Goal: Task Accomplishment & Management: Use online tool/utility

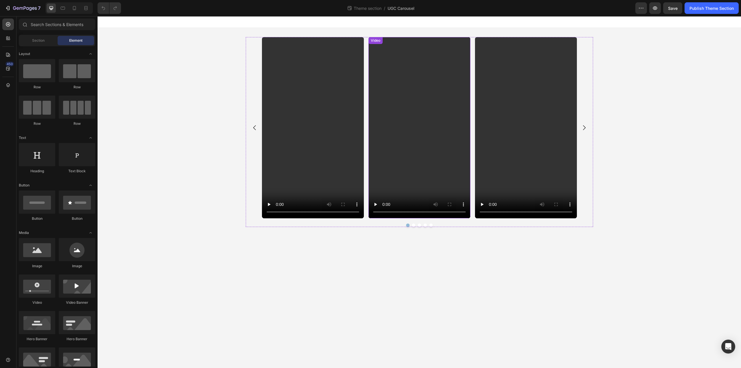
click at [426, 115] on video at bounding box center [420, 127] width 102 height 181
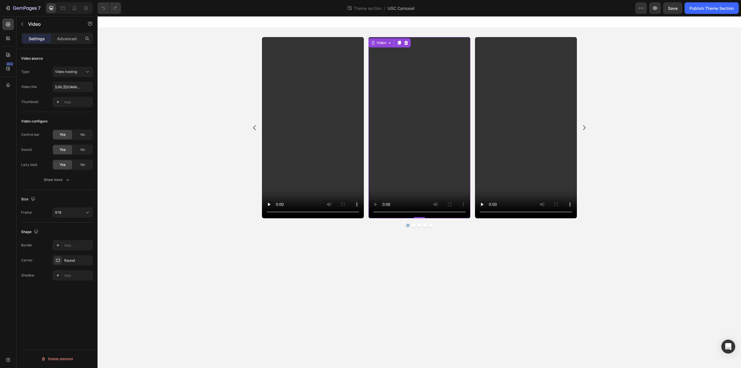
click at [438, 114] on video at bounding box center [420, 127] width 102 height 181
click at [523, 111] on video at bounding box center [526, 127] width 102 height 181
click at [19, 25] on button "button" at bounding box center [22, 23] width 9 height 9
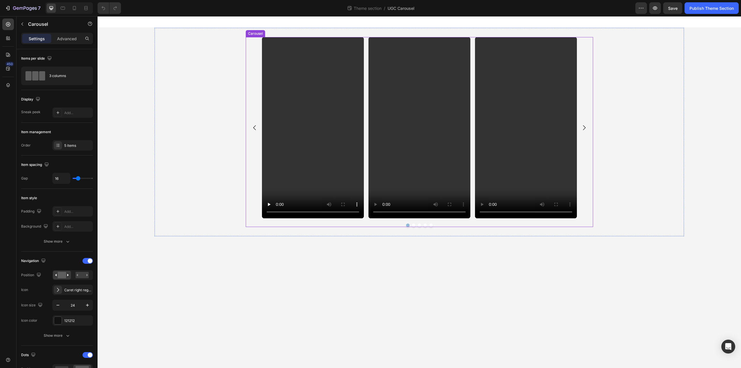
click at [586, 127] on icon "Carousel Next Arrow" at bounding box center [584, 127] width 3 height 5
click at [585, 130] on icon "Carousel Next Arrow" at bounding box center [584, 127] width 7 height 7
click at [558, 129] on video at bounding box center [526, 127] width 102 height 181
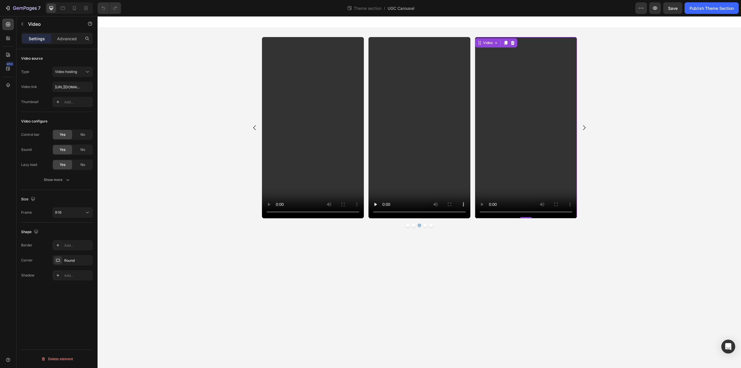
click at [509, 142] on video at bounding box center [526, 127] width 102 height 181
click at [533, 127] on video at bounding box center [526, 127] width 102 height 181
click at [26, 24] on button "button" at bounding box center [22, 23] width 9 height 9
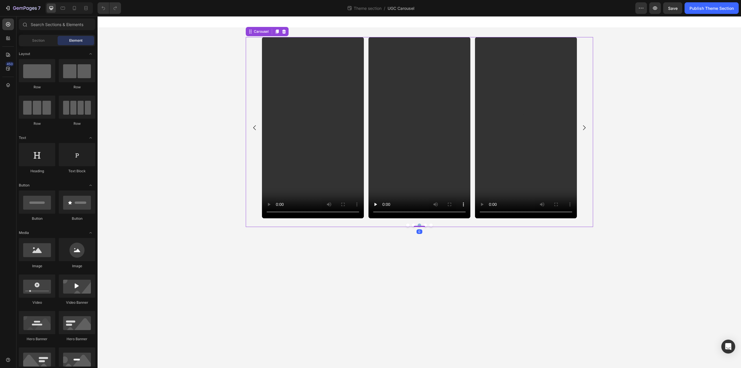
click at [365, 77] on div "Video Video Video Video Video" at bounding box center [419, 127] width 315 height 181
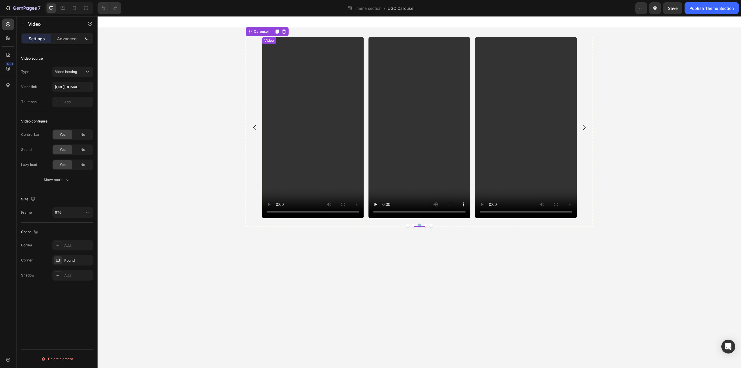
click at [328, 120] on video at bounding box center [313, 127] width 102 height 181
click at [346, 109] on video at bounding box center [313, 127] width 102 height 181
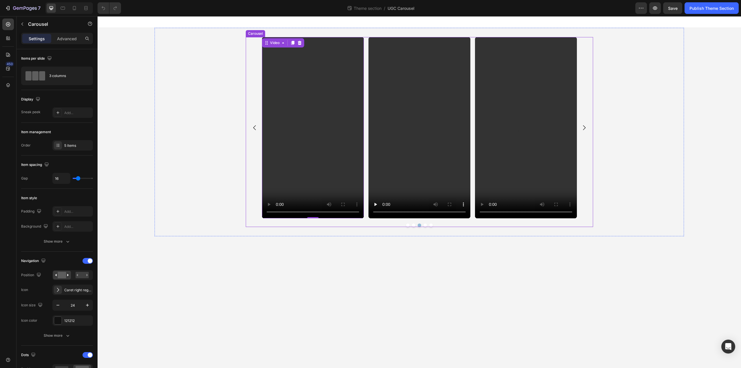
click at [366, 109] on div "Video Video Video 0 Video Video" at bounding box center [419, 127] width 315 height 181
click at [65, 36] on p "Advanced" at bounding box center [67, 39] width 20 height 6
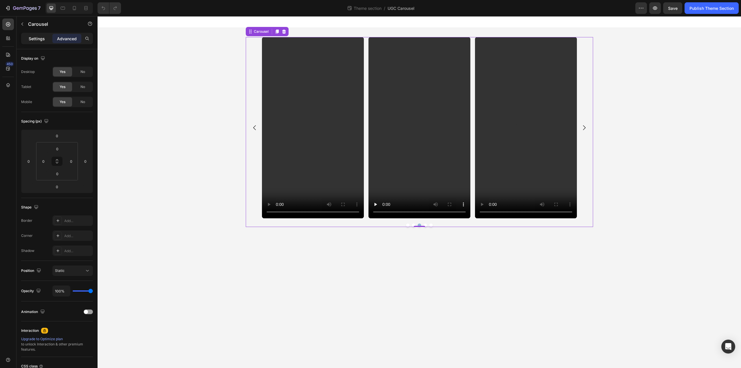
click at [41, 37] on p "Settings" at bounding box center [37, 39] width 16 height 6
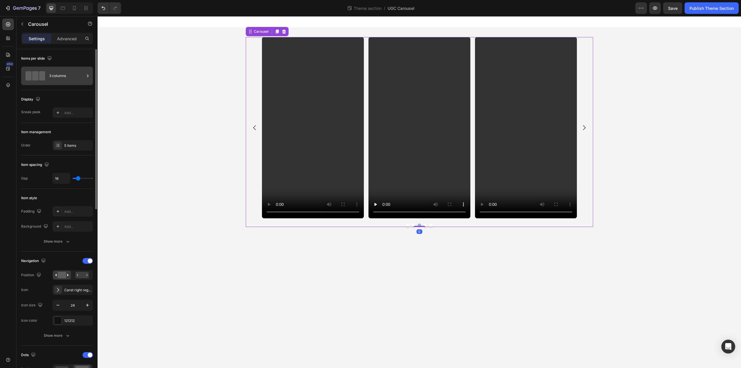
click at [61, 78] on div "3 columns" at bounding box center [66, 75] width 35 height 13
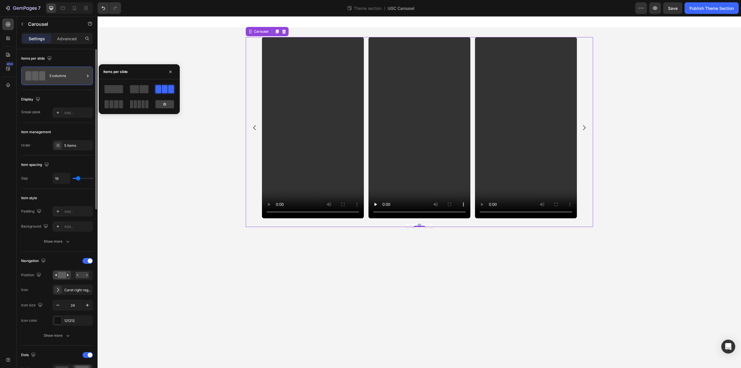
click at [61, 78] on div "3 columns" at bounding box center [66, 75] width 35 height 13
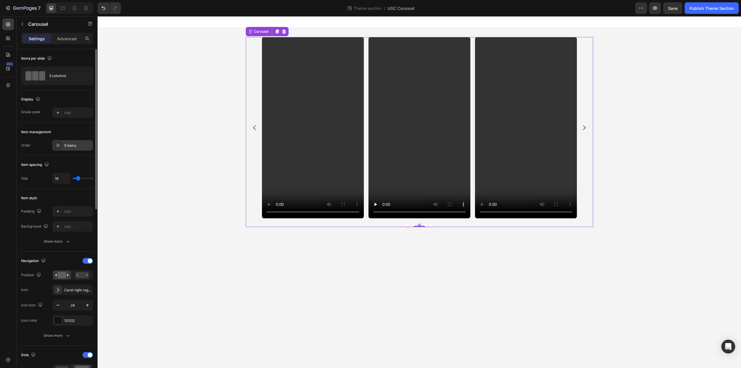
click at [64, 142] on div "5 items" at bounding box center [72, 145] width 41 height 10
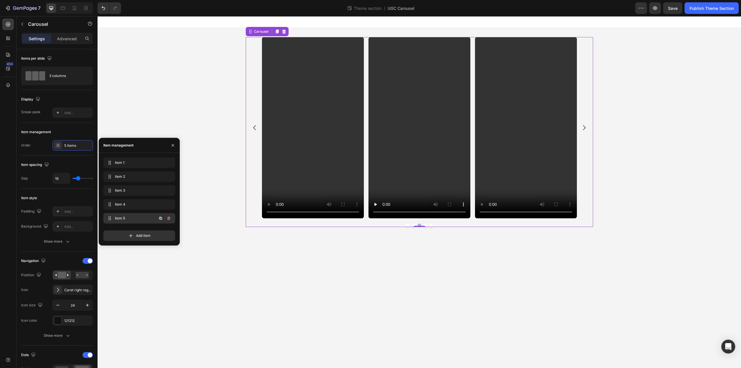
click at [131, 219] on span "Item 5" at bounding box center [131, 218] width 33 height 5
click at [131, 202] on span "Item 4" at bounding box center [131, 204] width 33 height 5
click at [127, 190] on span "Item 3" at bounding box center [135, 190] width 43 height 5
click at [134, 178] on span "Item 2" at bounding box center [131, 176] width 33 height 5
click at [126, 162] on span "Item 1" at bounding box center [135, 162] width 43 height 5
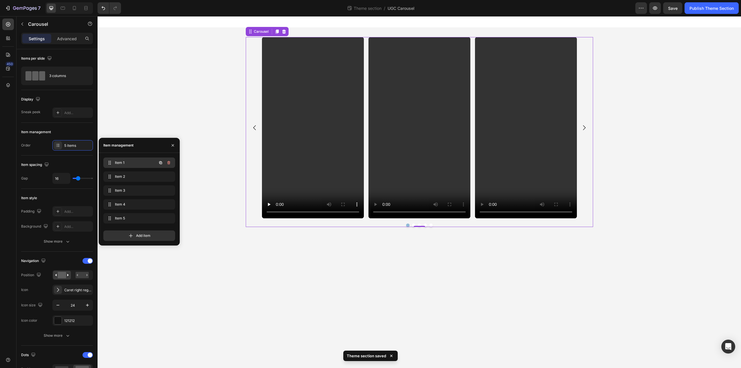
click at [127, 165] on div "Item 1 Item 1" at bounding box center [131, 163] width 51 height 8
click at [124, 163] on span "Item 1" at bounding box center [131, 162] width 33 height 5
click at [126, 175] on span "Item 2" at bounding box center [135, 176] width 43 height 5
click at [125, 189] on span "Item 3" at bounding box center [135, 190] width 43 height 5
click at [127, 201] on div "Item 4 Item 4" at bounding box center [131, 204] width 51 height 8
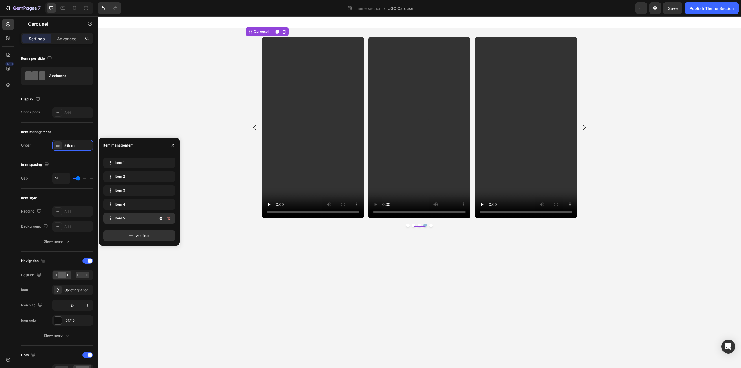
click at [126, 217] on span "Item 5" at bounding box center [131, 218] width 33 height 5
click at [404, 129] on video at bounding box center [420, 127] width 102 height 181
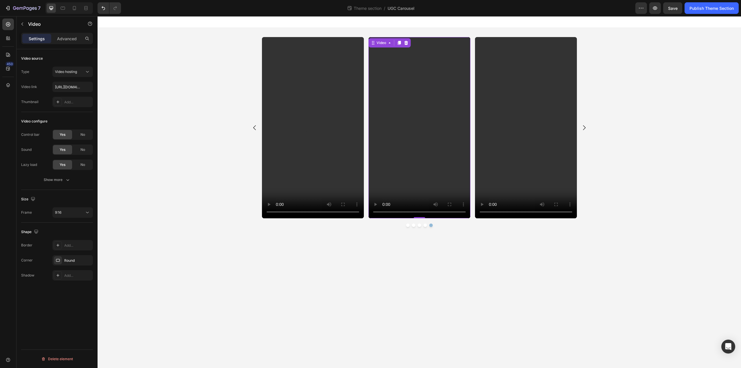
click at [418, 140] on video at bounding box center [420, 127] width 102 height 181
click at [586, 131] on icon "Carousel Next Arrow" at bounding box center [584, 127] width 7 height 7
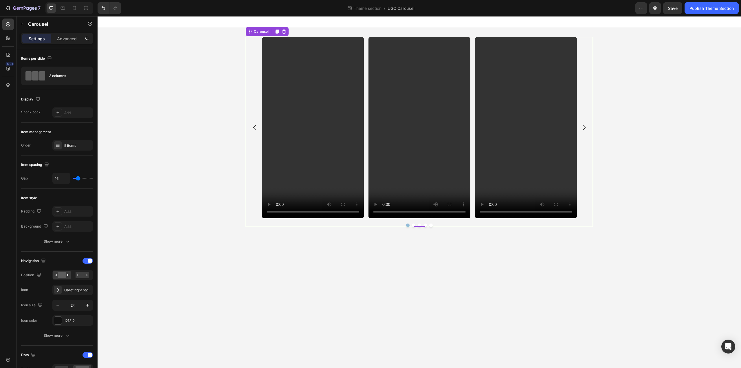
click at [586, 130] on icon "Carousel Next Arrow" at bounding box center [584, 127] width 7 height 7
click at [257, 128] on icon "Carousel Back Arrow" at bounding box center [254, 127] width 7 height 7
click at [337, 134] on video at bounding box center [313, 127] width 102 height 181
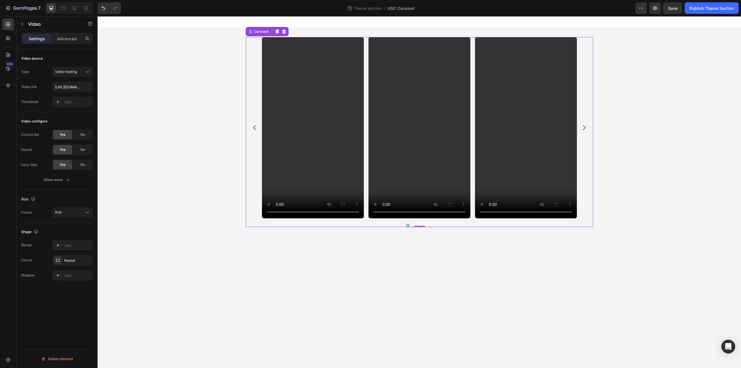
click at [366, 177] on div "Video Video Video Video Video" at bounding box center [419, 127] width 315 height 181
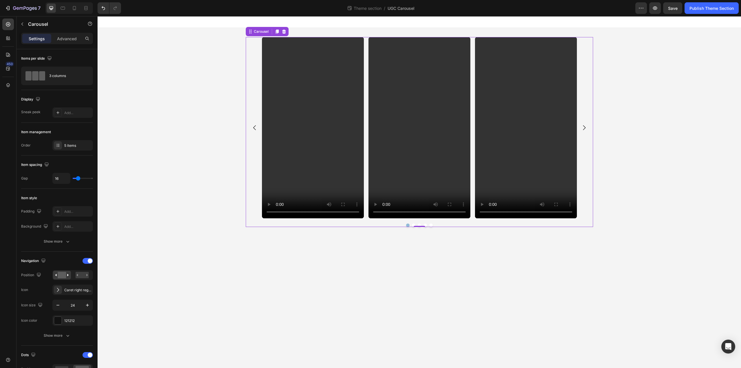
click at [586, 127] on icon "Carousel Next Arrow" at bounding box center [584, 127] width 7 height 7
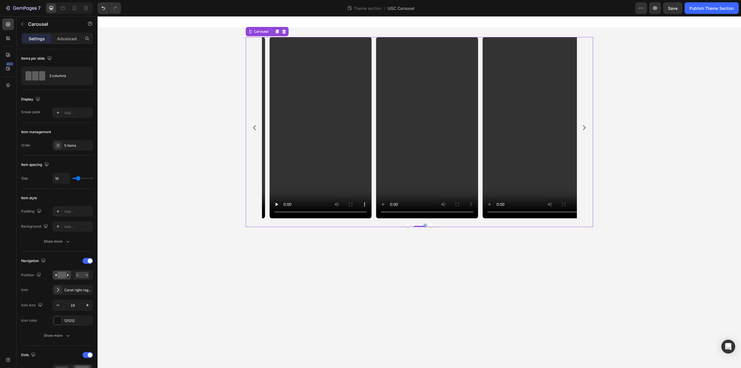
click at [586, 127] on icon "Carousel Next Arrow" at bounding box center [584, 127] width 7 height 7
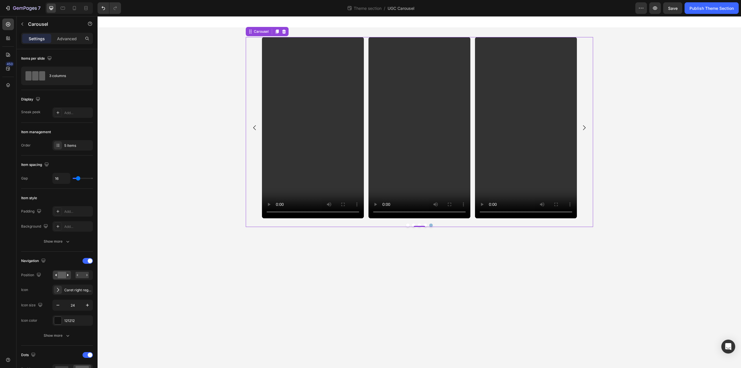
click at [586, 127] on icon "Carousel Next Arrow" at bounding box center [584, 127] width 7 height 7
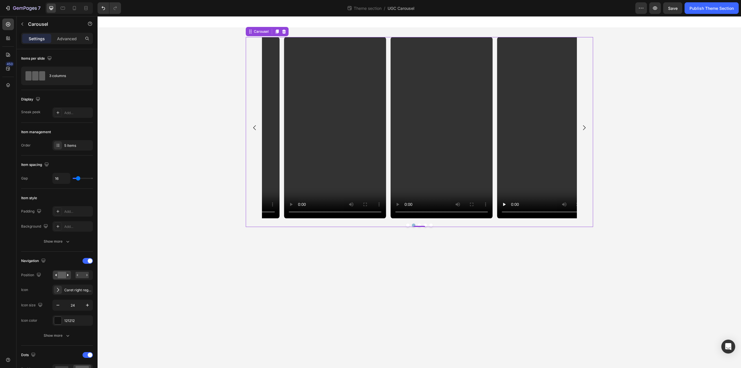
click at [586, 127] on icon "Carousel Next Arrow" at bounding box center [584, 127] width 7 height 7
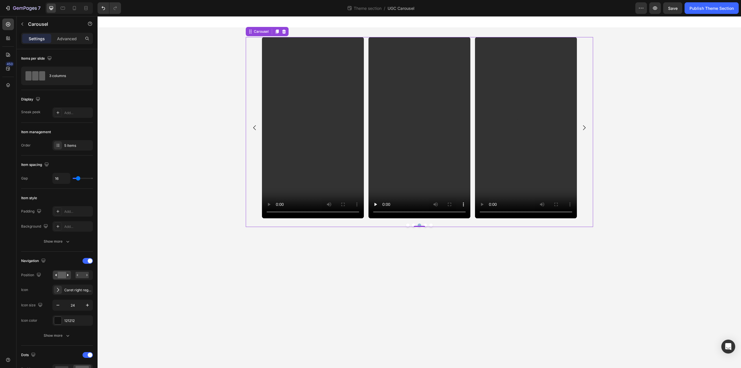
click at [586, 127] on icon "Carousel Next Arrow" at bounding box center [584, 127] width 7 height 7
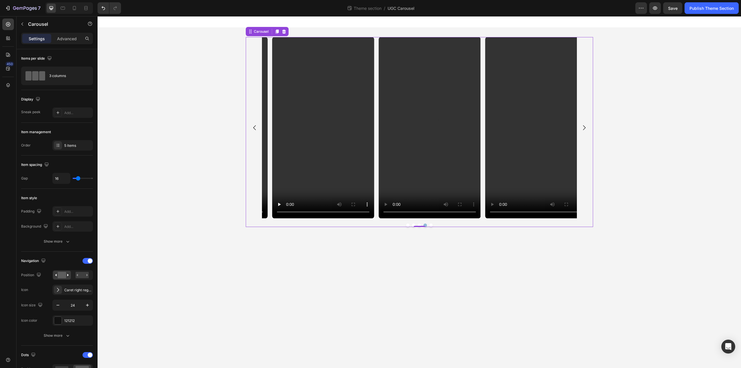
click at [586, 127] on icon "Carousel Next Arrow" at bounding box center [584, 127] width 7 height 7
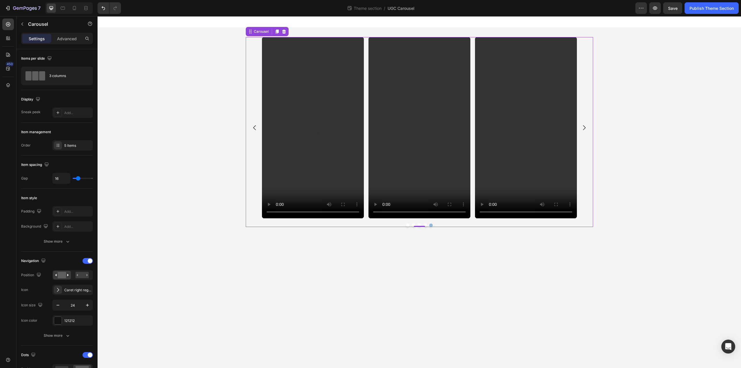
click at [586, 127] on icon "Carousel Next Arrow" at bounding box center [584, 127] width 7 height 7
click at [334, 135] on video at bounding box center [313, 127] width 102 height 181
click at [366, 102] on div "Video 0 Video Video Video Video" at bounding box center [419, 127] width 315 height 181
click at [76, 149] on div "5 items" at bounding box center [72, 145] width 41 height 10
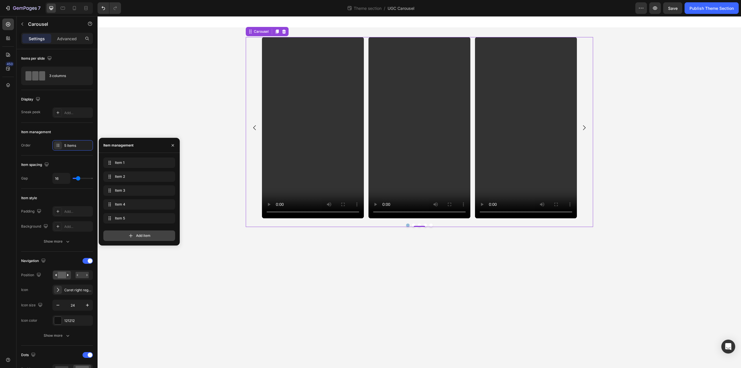
click at [126, 235] on div "Add item" at bounding box center [139, 236] width 72 height 10
click at [125, 231] on span "Item 6" at bounding box center [135, 232] width 43 height 5
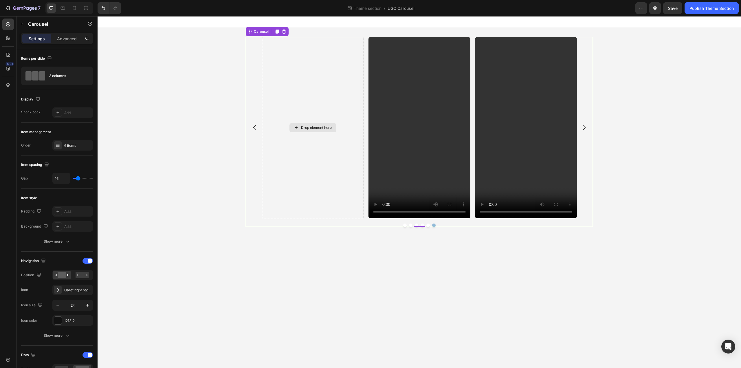
click at [325, 151] on div "Drop element here" at bounding box center [313, 127] width 102 height 181
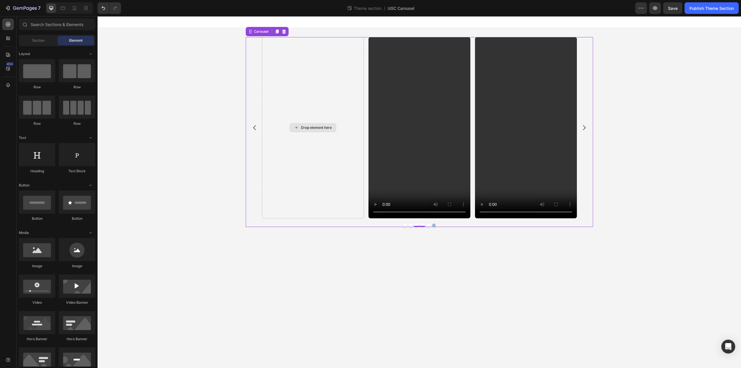
click at [321, 131] on div "Drop element here" at bounding box center [313, 127] width 47 height 9
click at [318, 129] on div "Drop element here" at bounding box center [316, 127] width 31 height 5
click at [106, 10] on icon "Undo/Redo" at bounding box center [104, 8] width 6 height 6
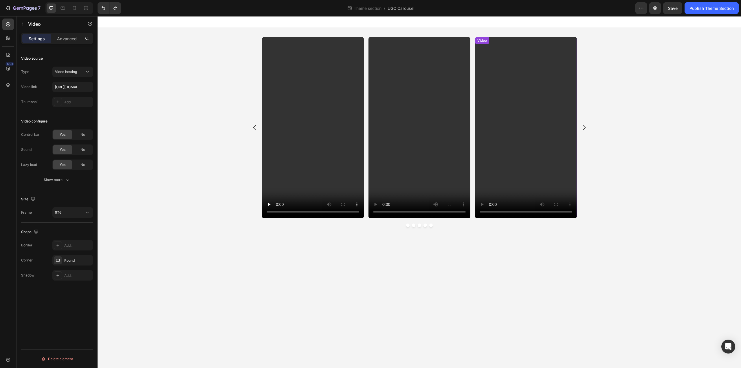
click at [516, 114] on video at bounding box center [526, 127] width 102 height 181
click at [504, 43] on icon at bounding box center [506, 43] width 5 height 5
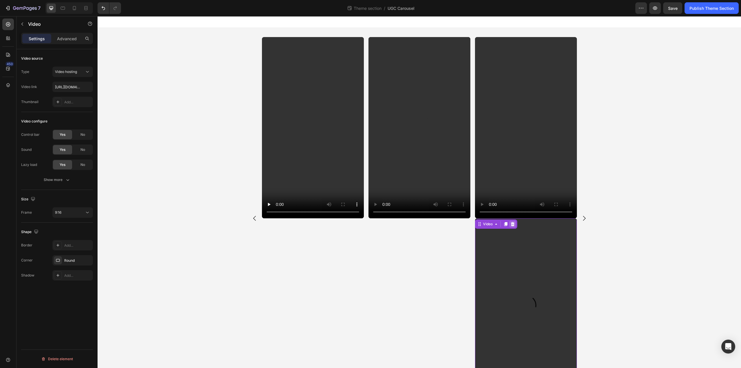
click at [512, 225] on icon at bounding box center [513, 224] width 4 height 4
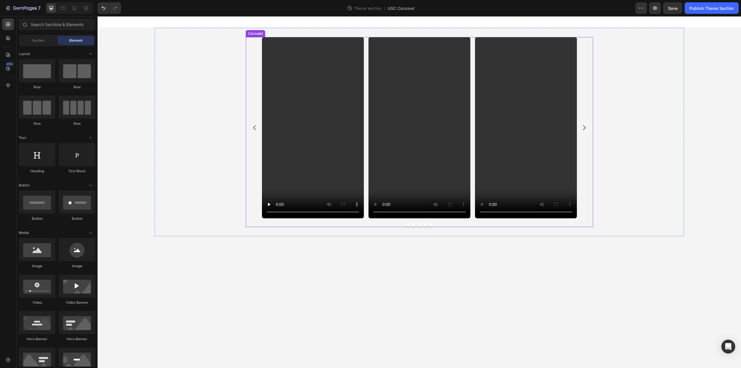
click at [366, 102] on div "Video Video Video Video Video" at bounding box center [419, 127] width 315 height 181
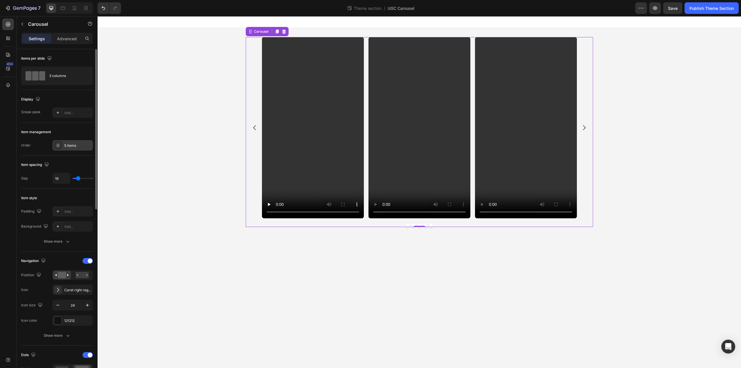
click at [62, 145] on div at bounding box center [58, 145] width 8 height 8
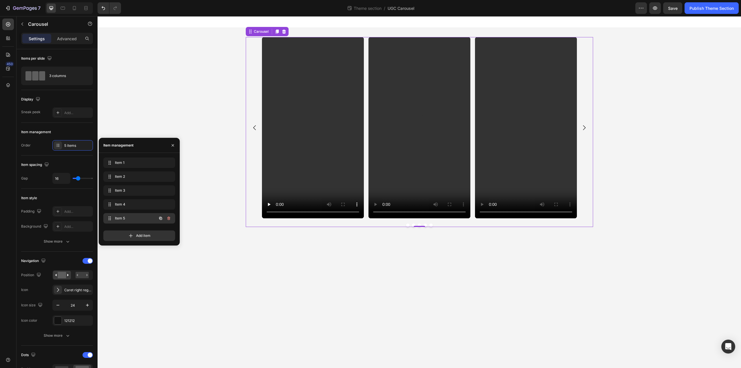
click at [146, 220] on span "Item 5" at bounding box center [131, 218] width 33 height 5
click at [159, 219] on icon "button" at bounding box center [160, 218] width 3 height 3
click at [129, 234] on span "Item 6" at bounding box center [131, 232] width 33 height 5
click at [129, 234] on span "Item 6" at bounding box center [135, 232] width 43 height 5
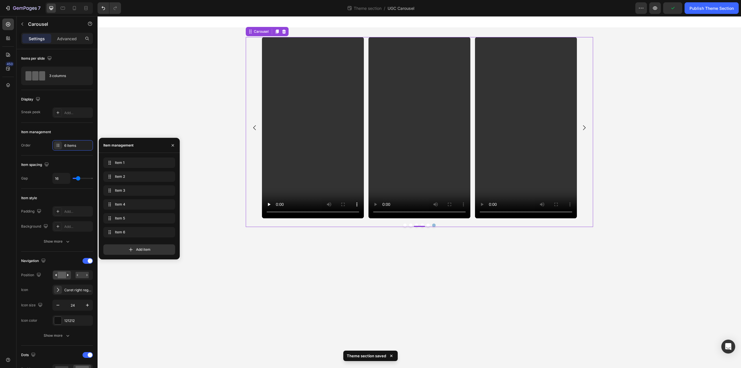
click at [255, 128] on icon "Carousel Back Arrow" at bounding box center [254, 127] width 7 height 7
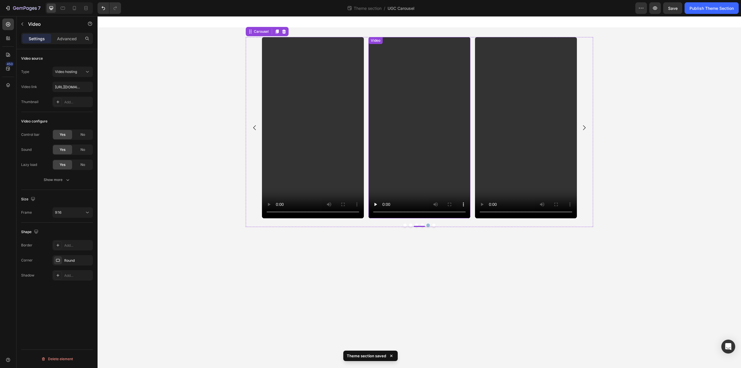
click at [418, 130] on video at bounding box center [420, 127] width 102 height 181
click at [66, 88] on input "[URL][DOMAIN_NAME]" at bounding box center [72, 87] width 41 height 10
type input "[URL][DOMAIN_NAME]"
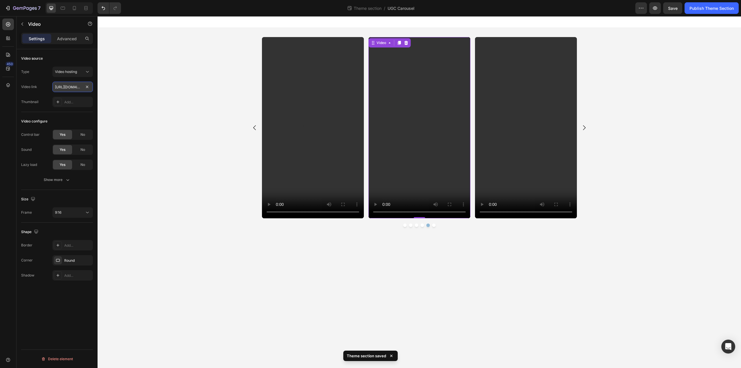
scroll to position [0, 107]
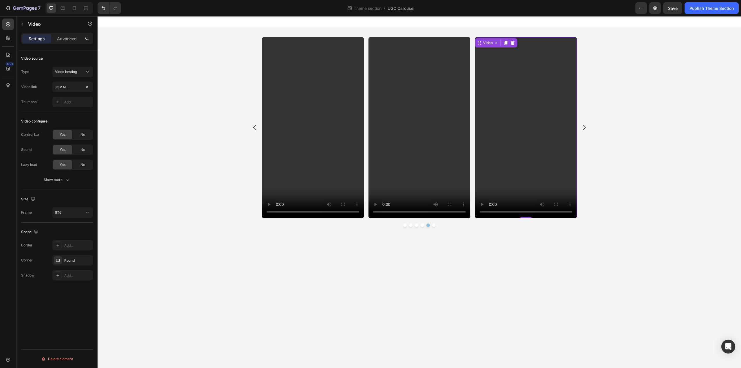
click at [521, 141] on video at bounding box center [526, 127] width 102 height 181
click at [413, 141] on video at bounding box center [420, 127] width 102 height 181
click at [723, 8] on div "Publish Theme Section" at bounding box center [712, 8] width 44 height 6
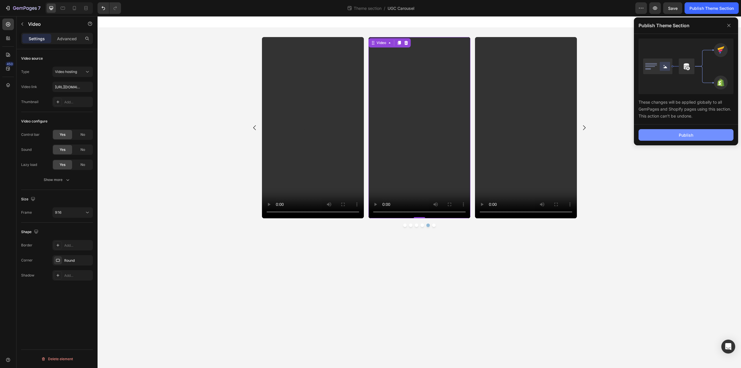
click at [681, 133] on div "Publish" at bounding box center [686, 135] width 14 height 6
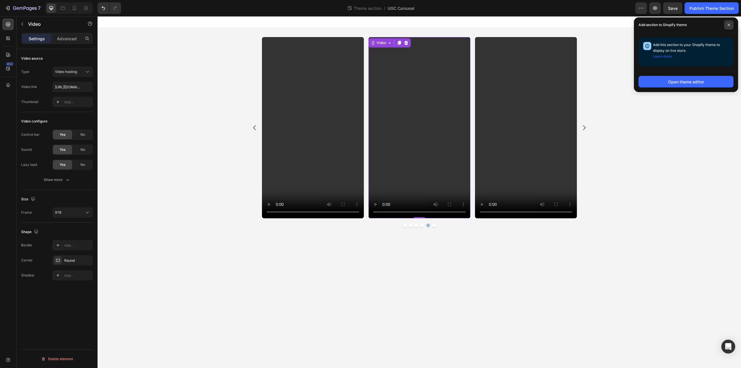
click at [730, 24] on icon at bounding box center [729, 24] width 3 height 3
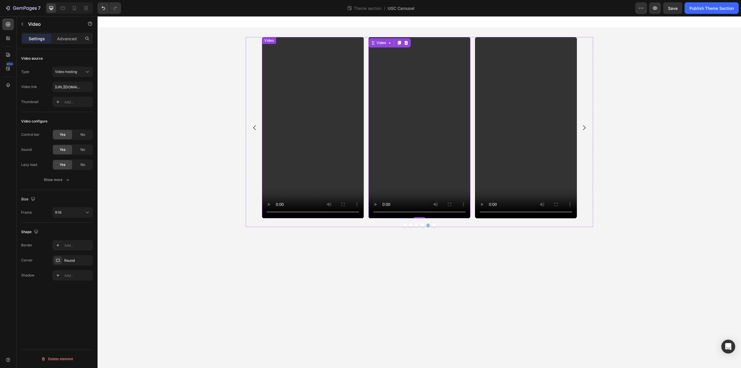
click at [411, 87] on video at bounding box center [420, 127] width 102 height 181
